Goal: Browse casually: Explore the website without a specific task or goal

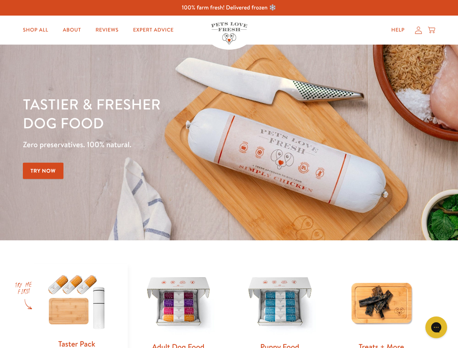
click at [229, 174] on div "Tastier & fresher dog food Zero preservatives. 100% natural. Try Now" at bounding box center [160, 143] width 275 height 96
click at [437, 328] on icon "Gorgias live chat" at bounding box center [436, 327] width 7 height 7
